Goal: Transaction & Acquisition: Purchase product/service

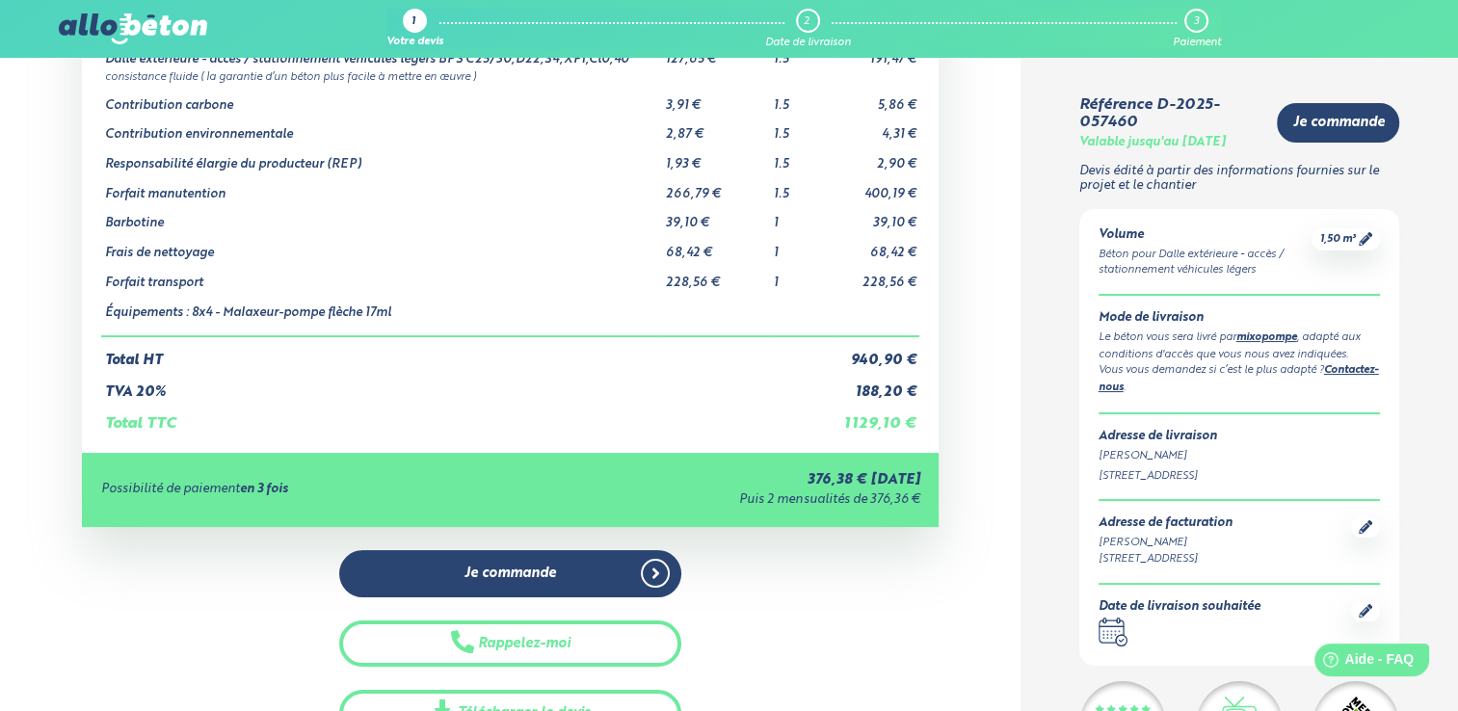
scroll to position [193, 0]
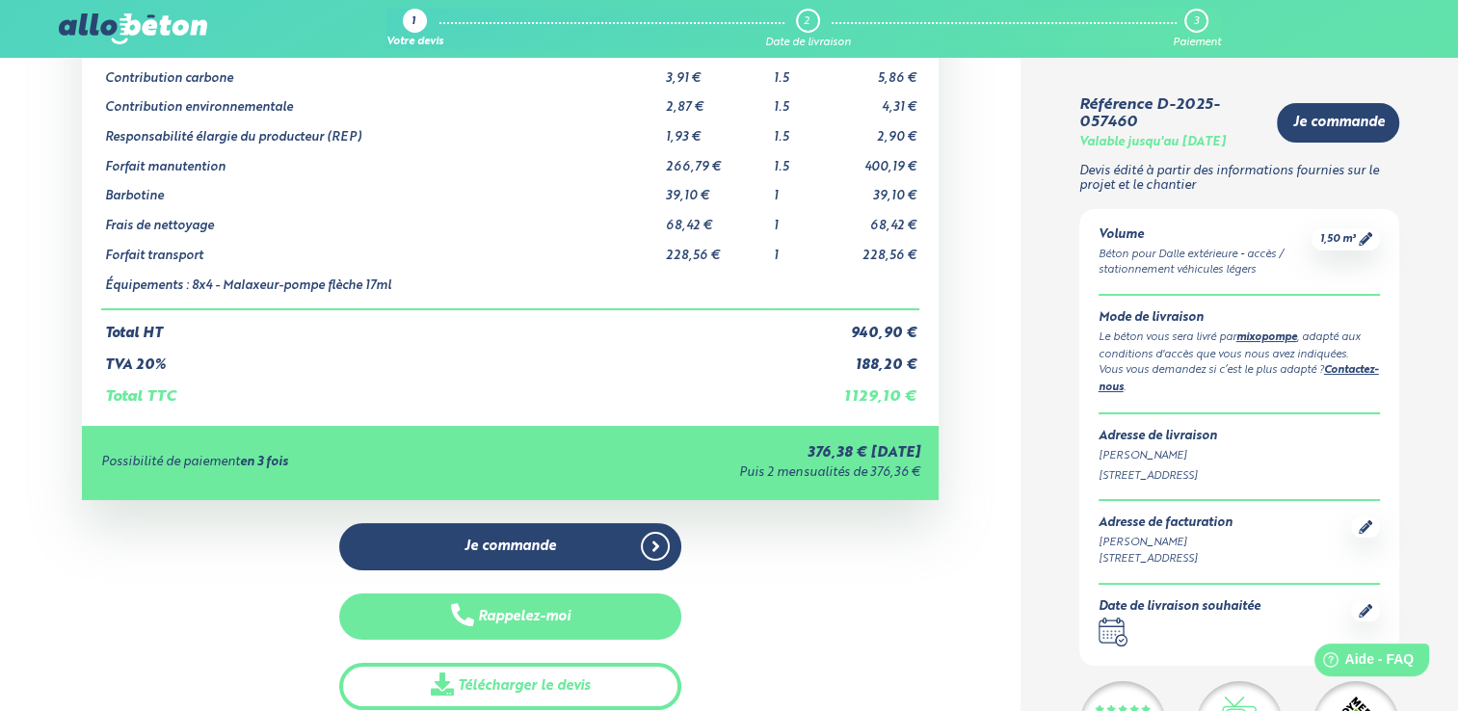
click at [640, 618] on button "Rappelez-moi" at bounding box center [510, 617] width 343 height 47
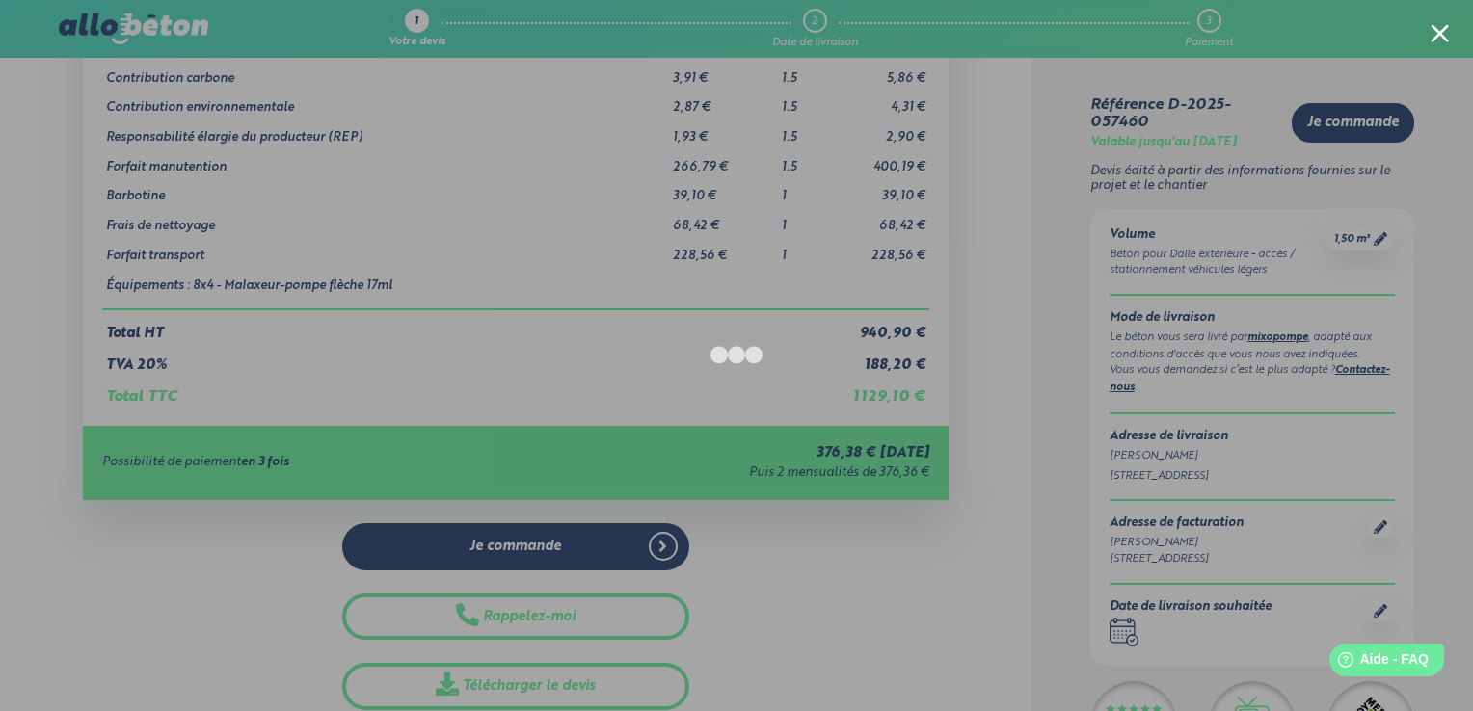
click at [1374, 69] on div at bounding box center [736, 355] width 1473 height 711
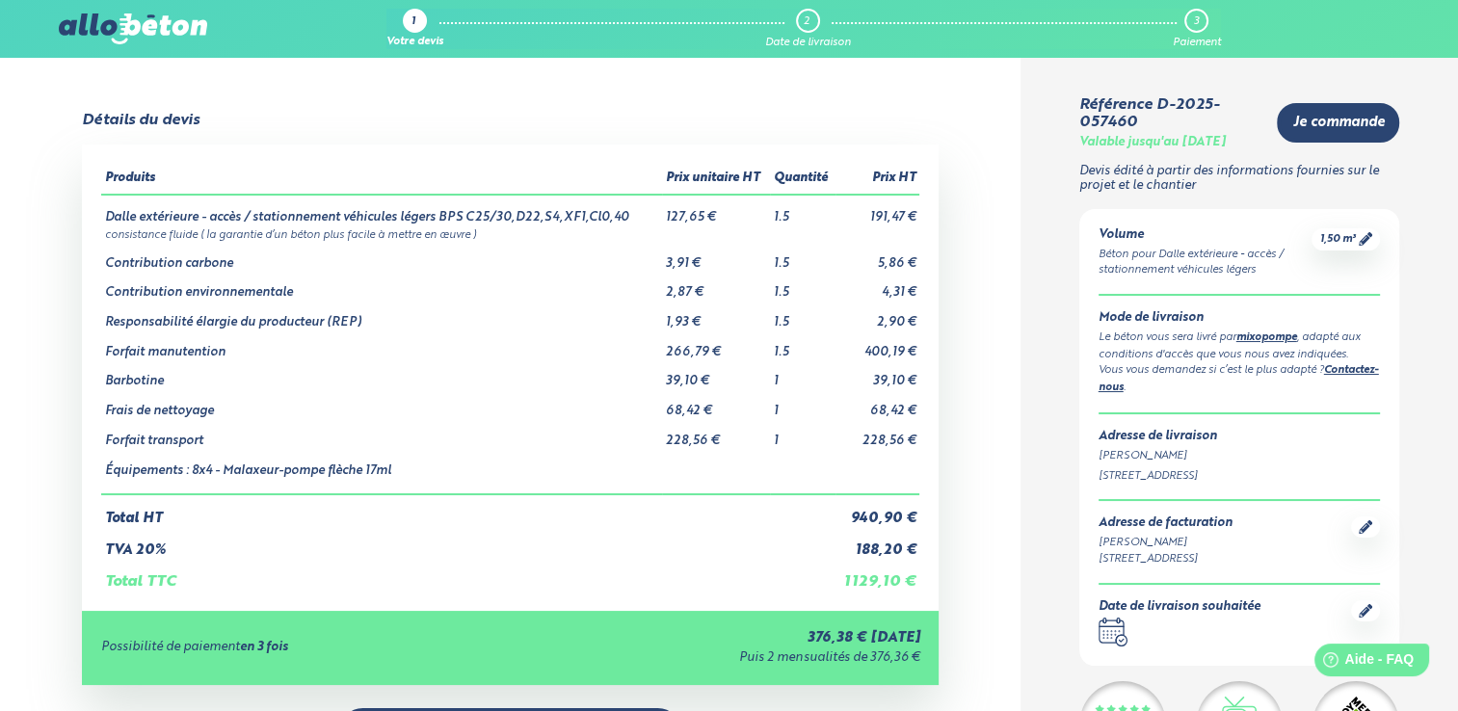
scroll to position [0, 0]
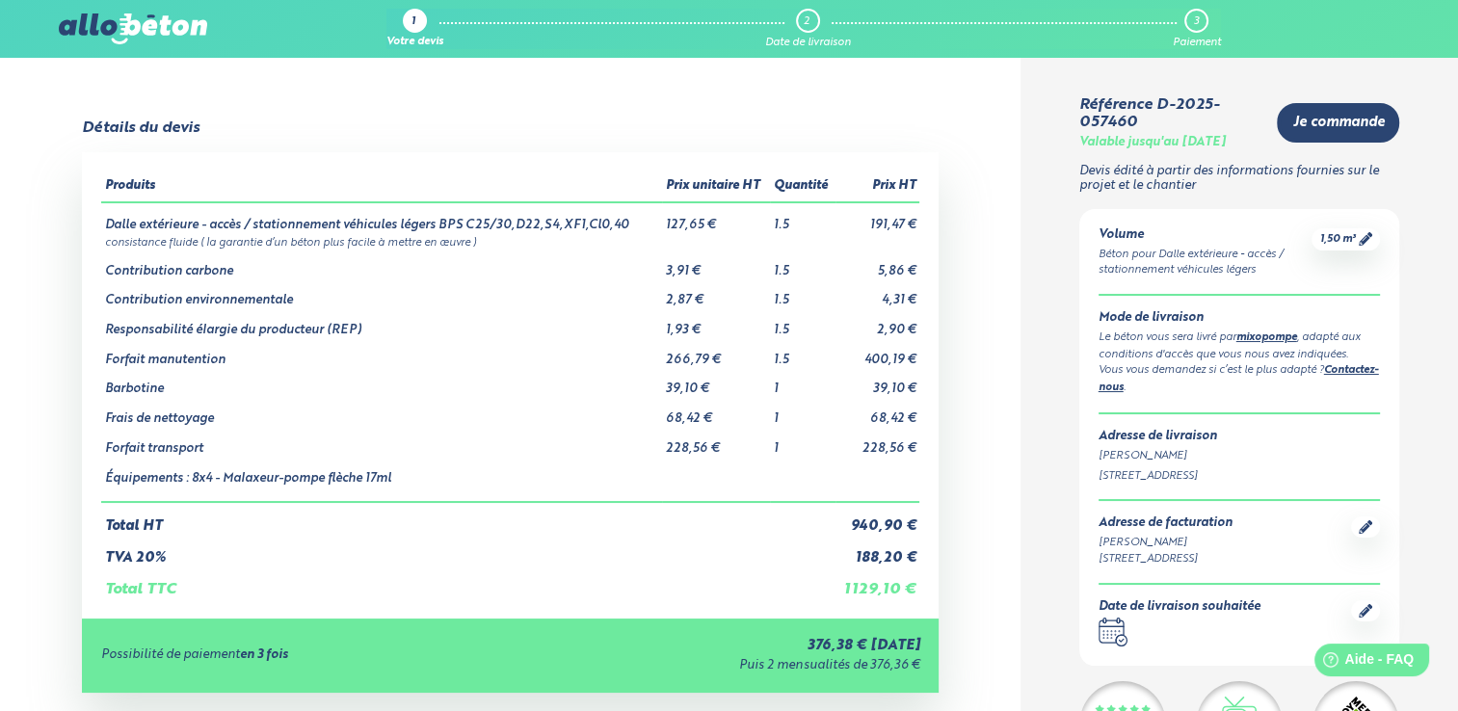
click at [1108, 647] on icon ".calendar-icon { fill: none; stroke: #2b4572; stroke-linecap: round; stroke-lin…" at bounding box center [1113, 632] width 29 height 29
click at [1369, 618] on icon at bounding box center [1365, 610] width 13 height 13
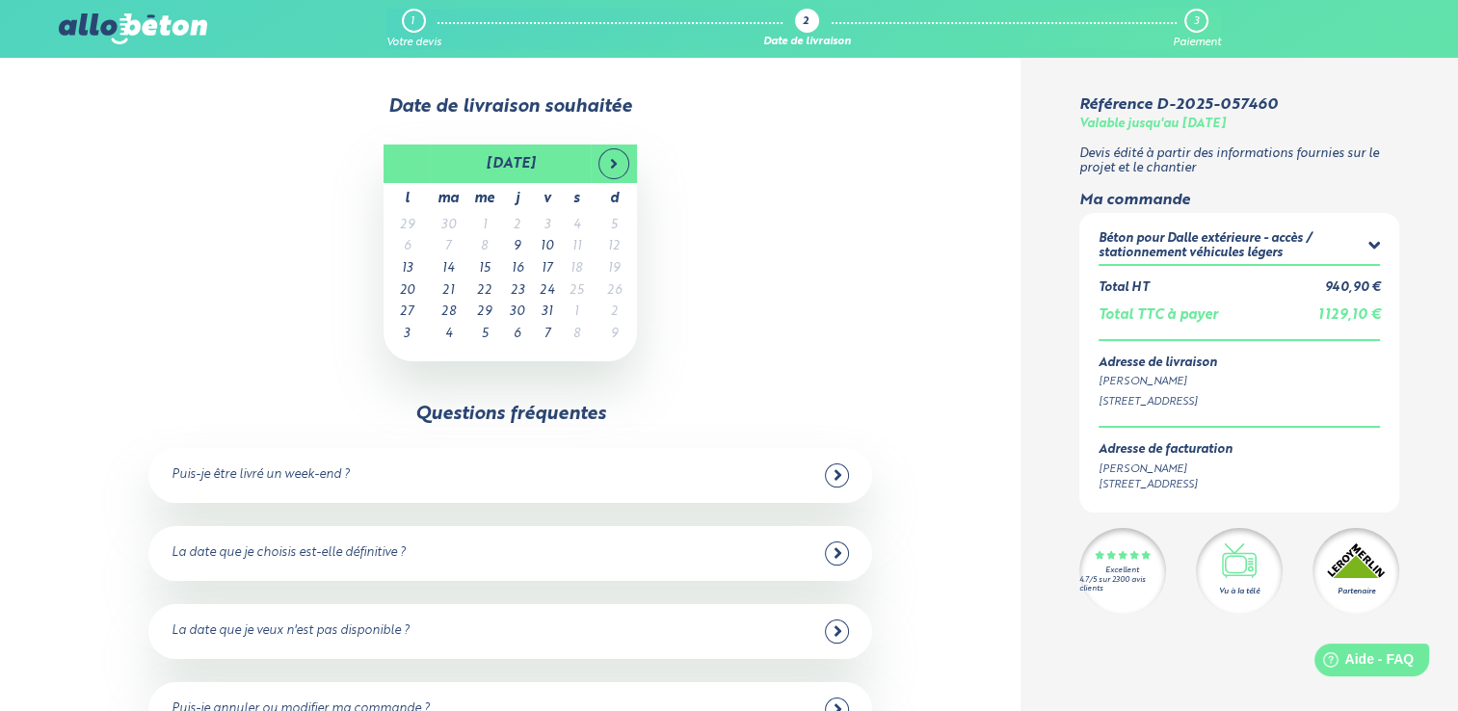
click at [423, 487] on div "Puis-je être livré un week-end ?" at bounding box center [510, 476] width 677 height 24
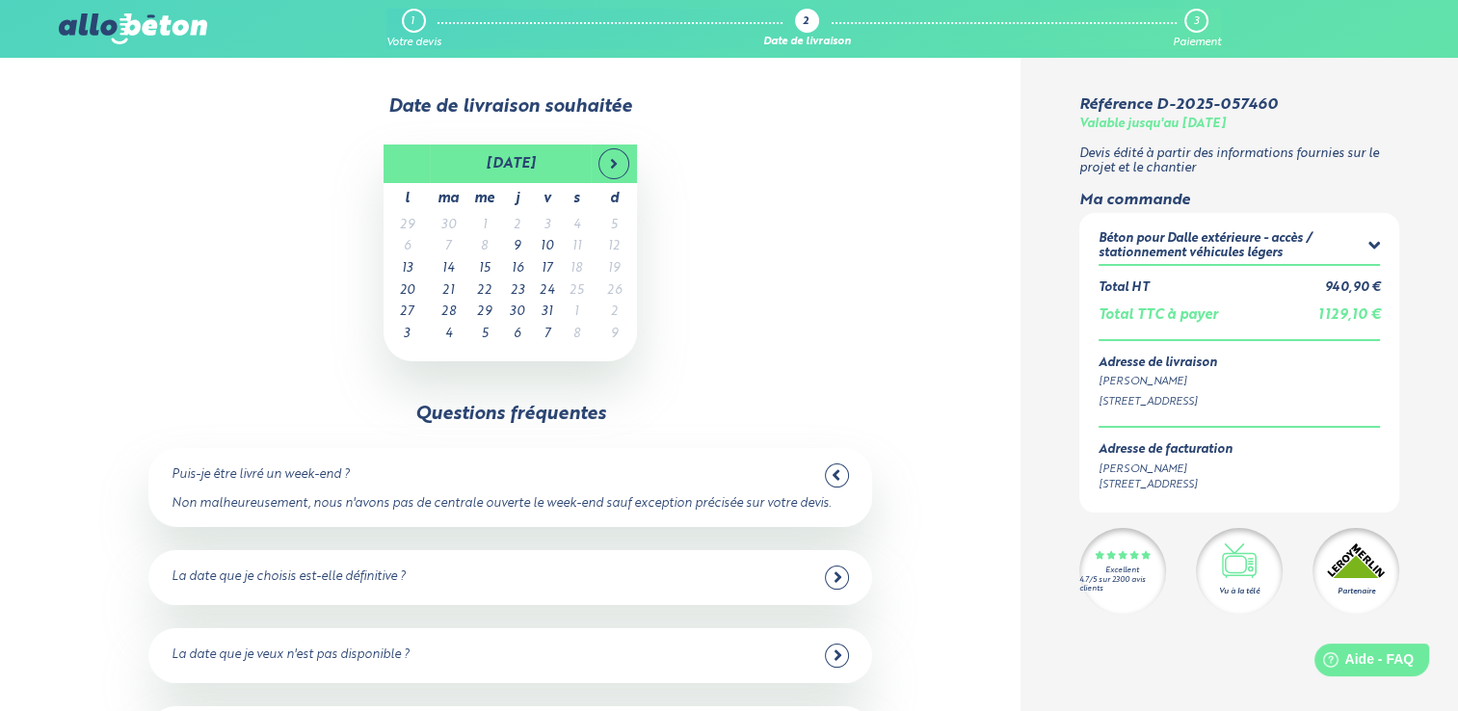
click at [837, 483] on icon at bounding box center [836, 474] width 9 height 17
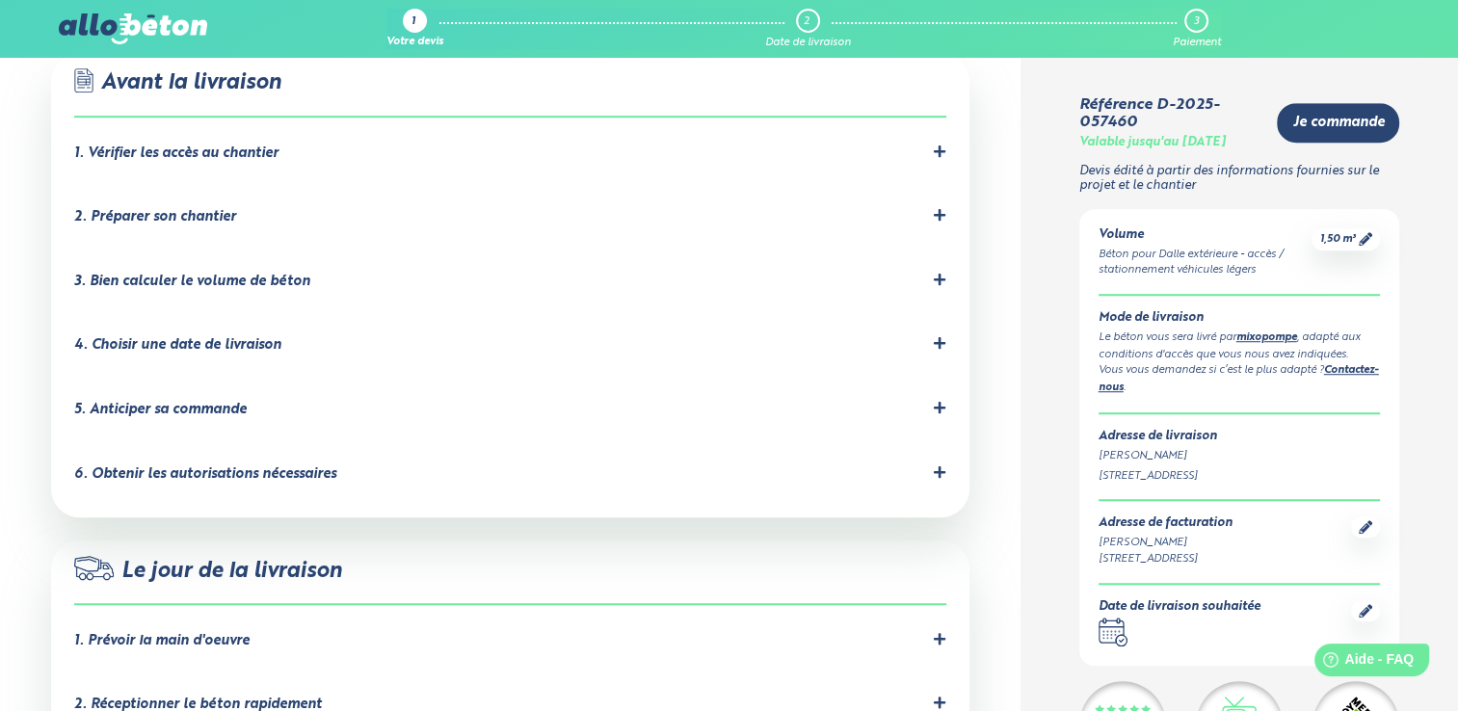
scroll to position [1349, 0]
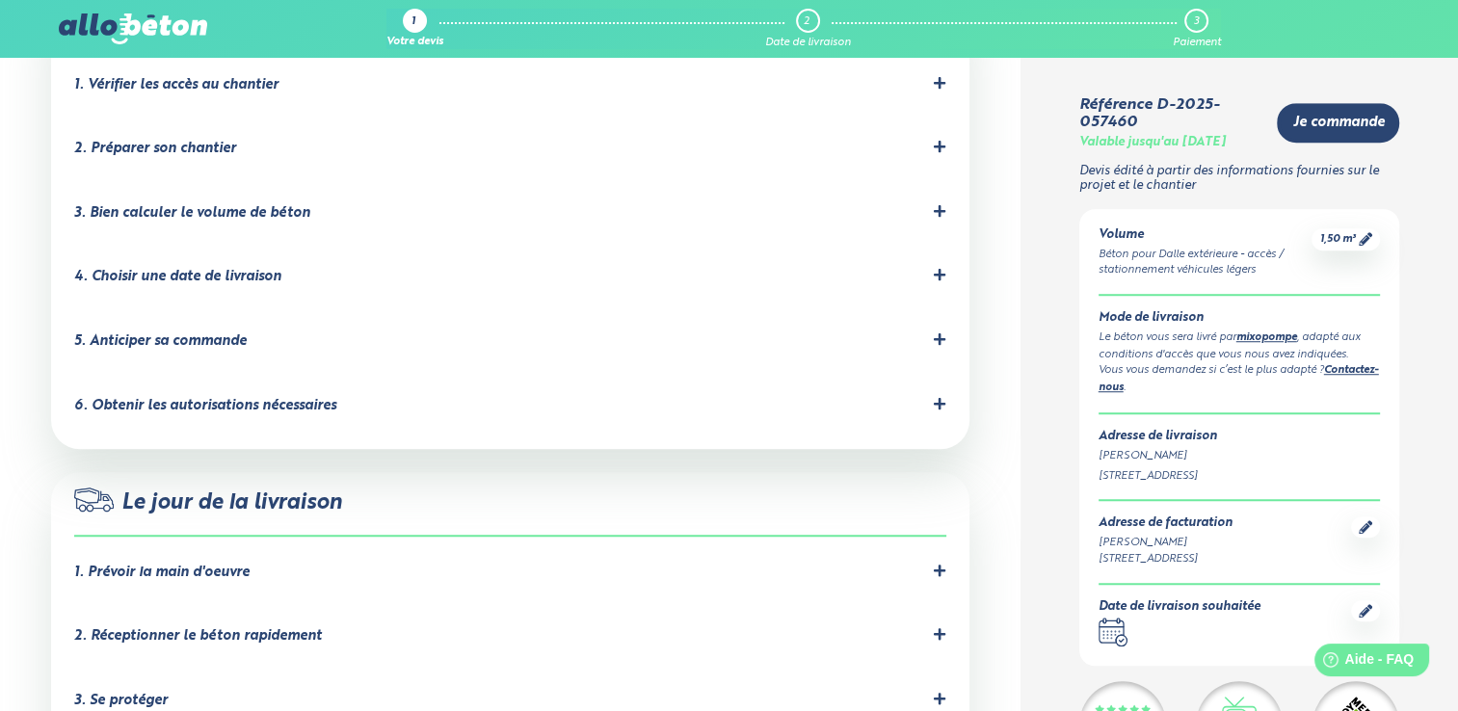
click at [236, 565] on div "1. Prévoir la main d'oeuvre" at bounding box center [161, 573] width 175 height 16
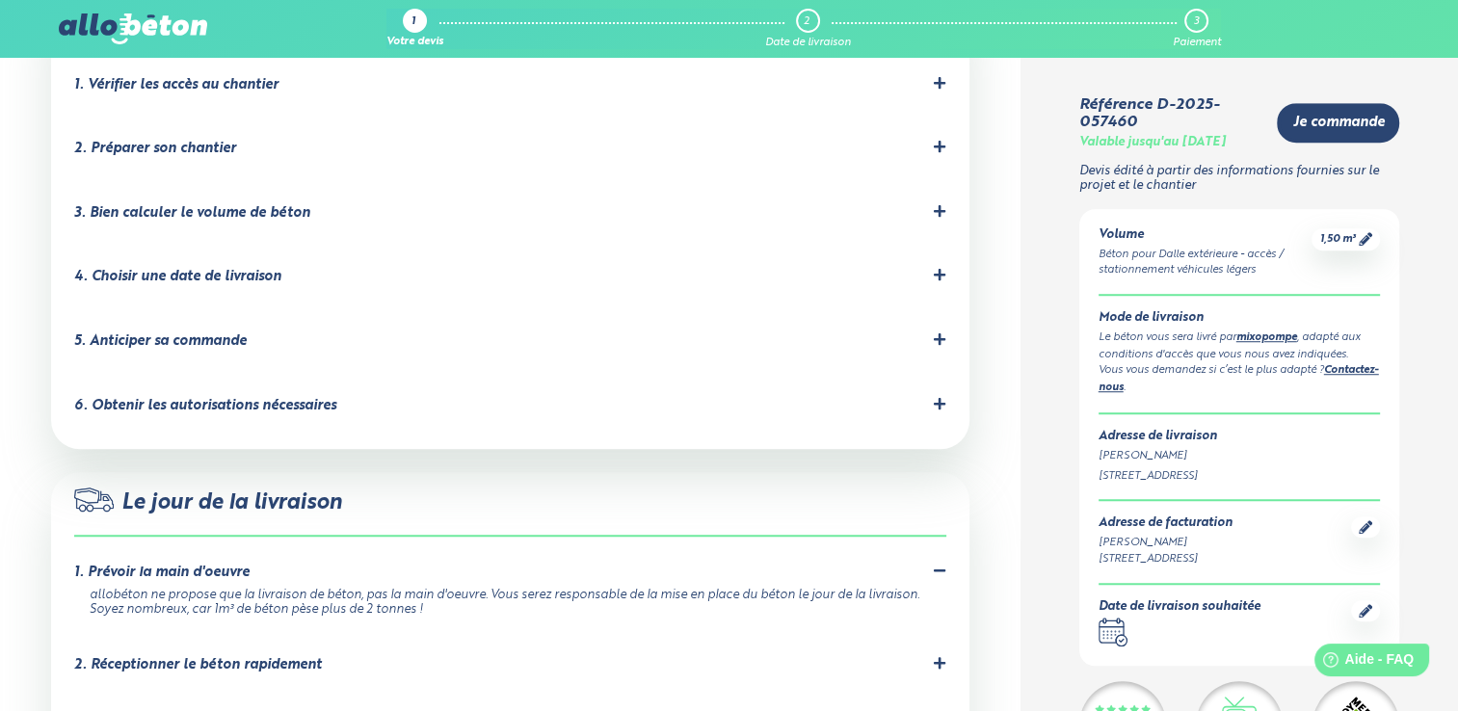
click at [247, 565] on div "1. Prévoir la main d'oeuvre" at bounding box center [161, 573] width 175 height 16
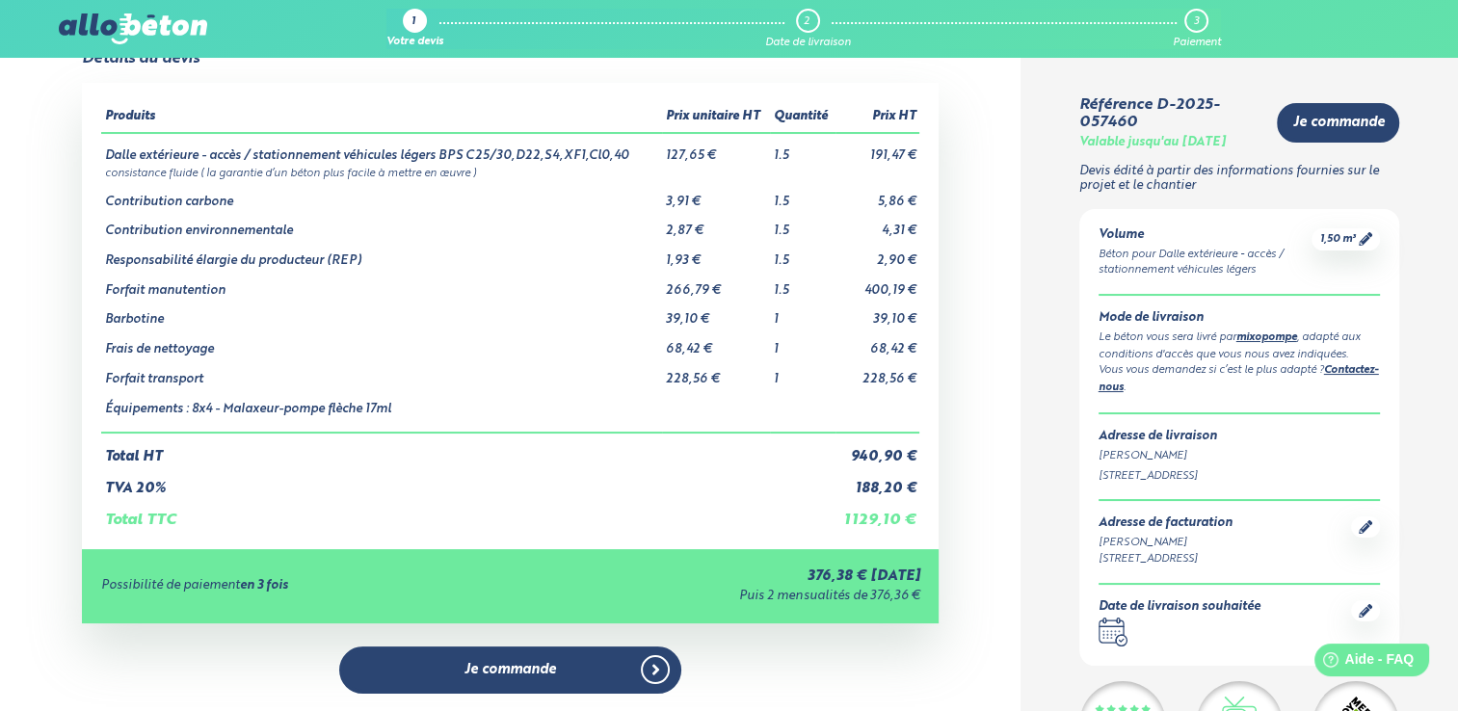
scroll to position [0, 0]
